Goal: Entertainment & Leisure: Consume media (video, audio)

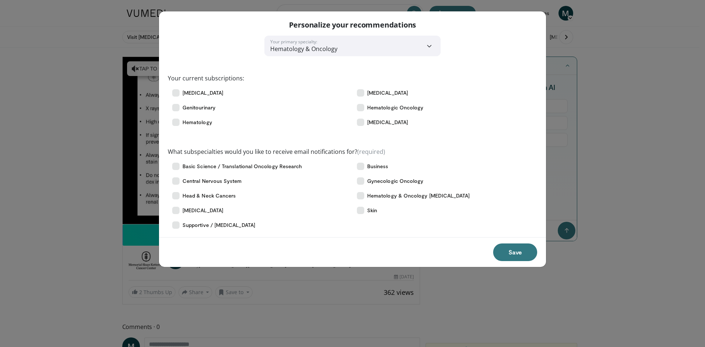
click at [82, 200] on div "**********" at bounding box center [352, 173] width 705 height 347
click at [524, 252] on button "Save" at bounding box center [515, 253] width 44 height 18
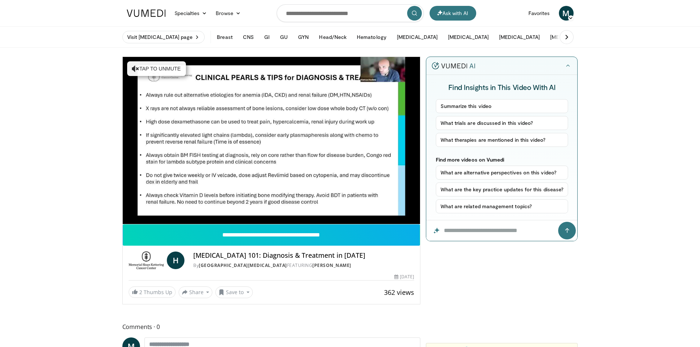
click at [267, 140] on div "10 seconds Tap to unmute" at bounding box center [272, 140] width 298 height 167
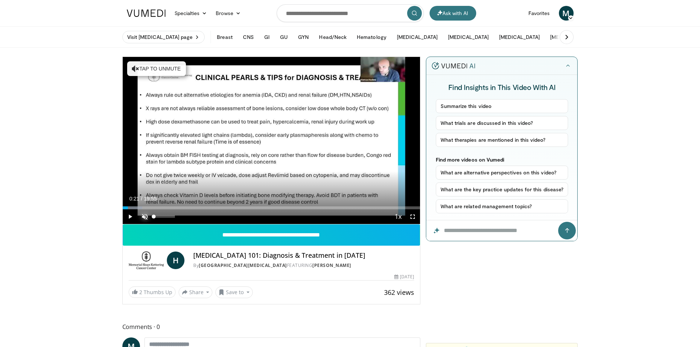
click at [143, 217] on span "Video Player" at bounding box center [144, 216] width 15 height 15
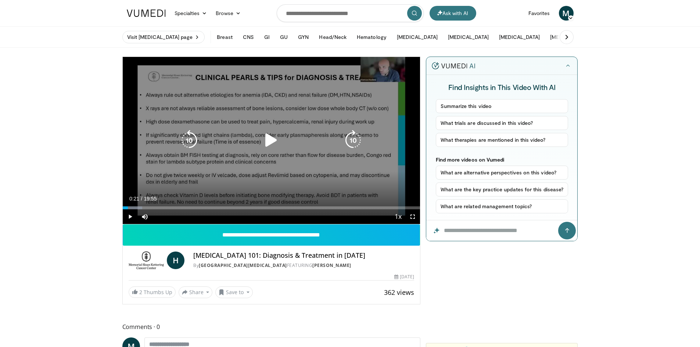
click at [274, 139] on icon "Video Player" at bounding box center [271, 140] width 21 height 21
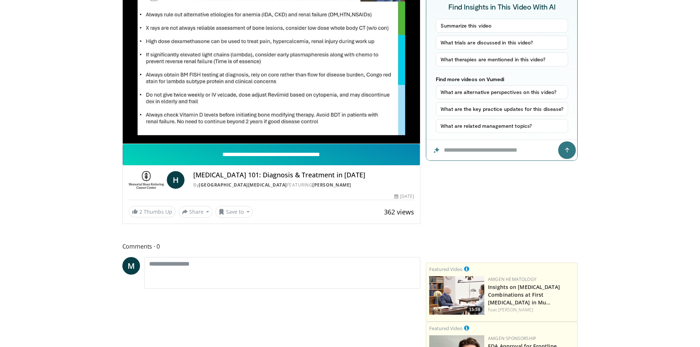
scroll to position [81, 0]
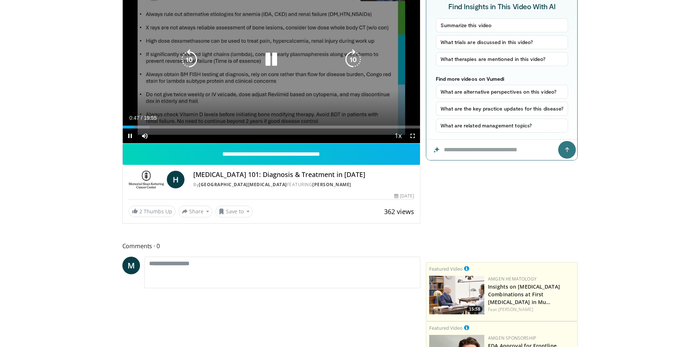
click at [129, 90] on div "10 seconds Tap to unmute" at bounding box center [272, 59] width 298 height 167
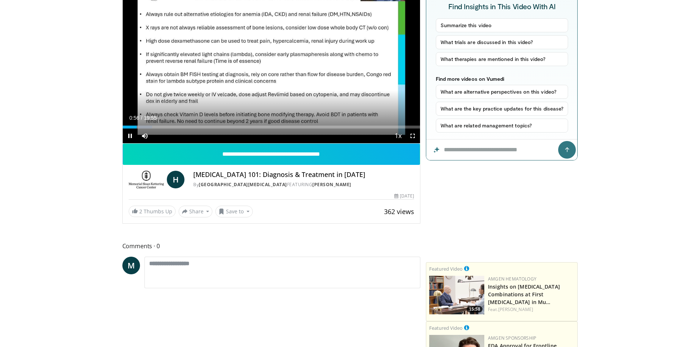
click at [385, 64] on div "10 seconds Tap to unmute" at bounding box center [272, 59] width 298 height 167
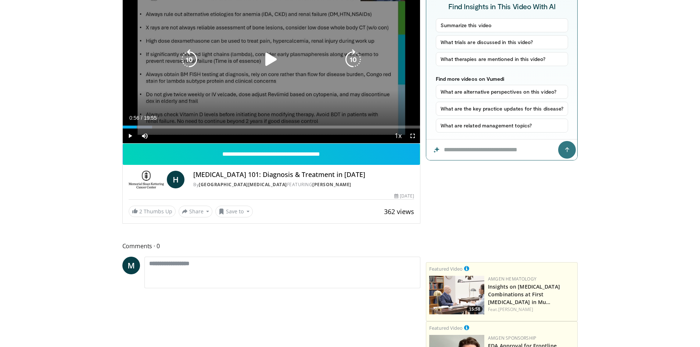
click at [267, 62] on icon "Video Player" at bounding box center [271, 59] width 21 height 21
click at [223, 98] on div "10 seconds Tap to unmute" at bounding box center [272, 59] width 298 height 167
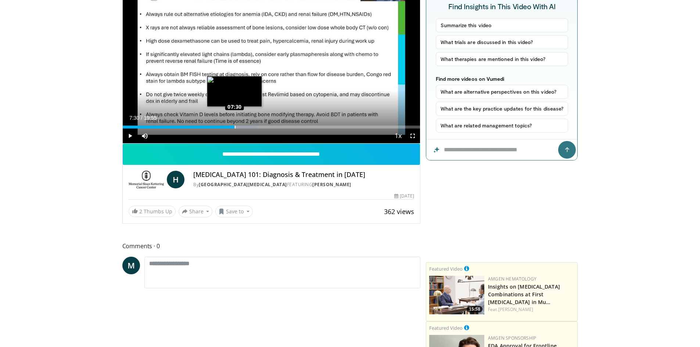
drag, startPoint x: 241, startPoint y: 126, endPoint x: 234, endPoint y: 127, distance: 7.1
click at [234, 127] on div "Loaded : 45.18% 07:38 07:30" at bounding box center [272, 127] width 298 height 3
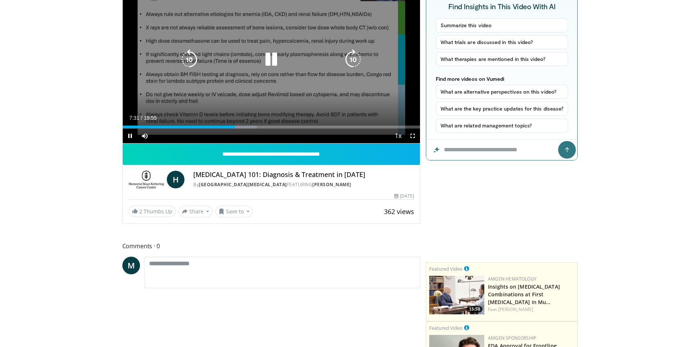
click at [190, 97] on div "10 seconds Tap to unmute" at bounding box center [272, 59] width 298 height 167
click at [238, 96] on div "10 seconds Tap to unmute" at bounding box center [272, 59] width 298 height 167
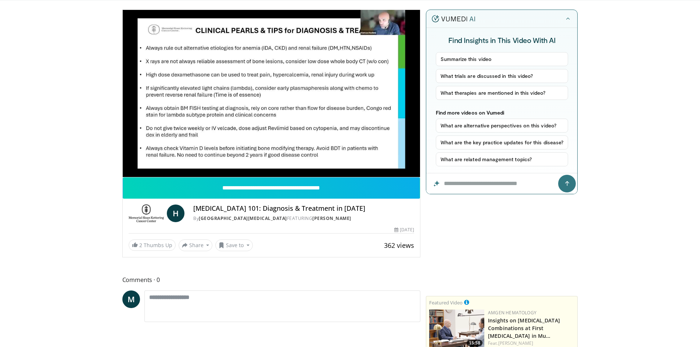
scroll to position [46, 0]
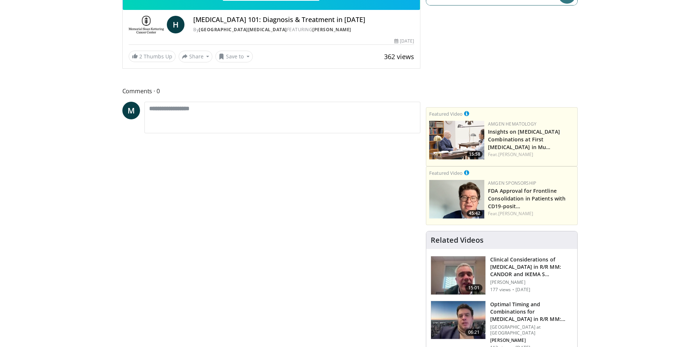
scroll to position [238, 0]
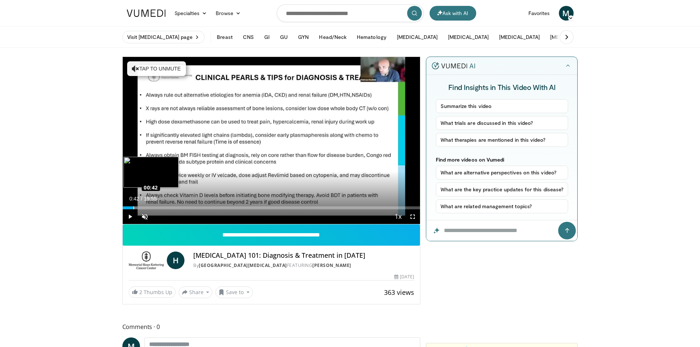
drag, startPoint x: 165, startPoint y: 209, endPoint x: 133, endPoint y: 208, distance: 31.6
click at [133, 208] on div "Loaded : 4.98% 00:42 00:42" at bounding box center [272, 207] width 298 height 3
drag, startPoint x: 157, startPoint y: 208, endPoint x: 152, endPoint y: 208, distance: 5.1
click at [152, 208] on div "Loaded : 17.57% 01:59 01:59" at bounding box center [272, 207] width 298 height 3
